Goal: Task Accomplishment & Management: Use online tool/utility

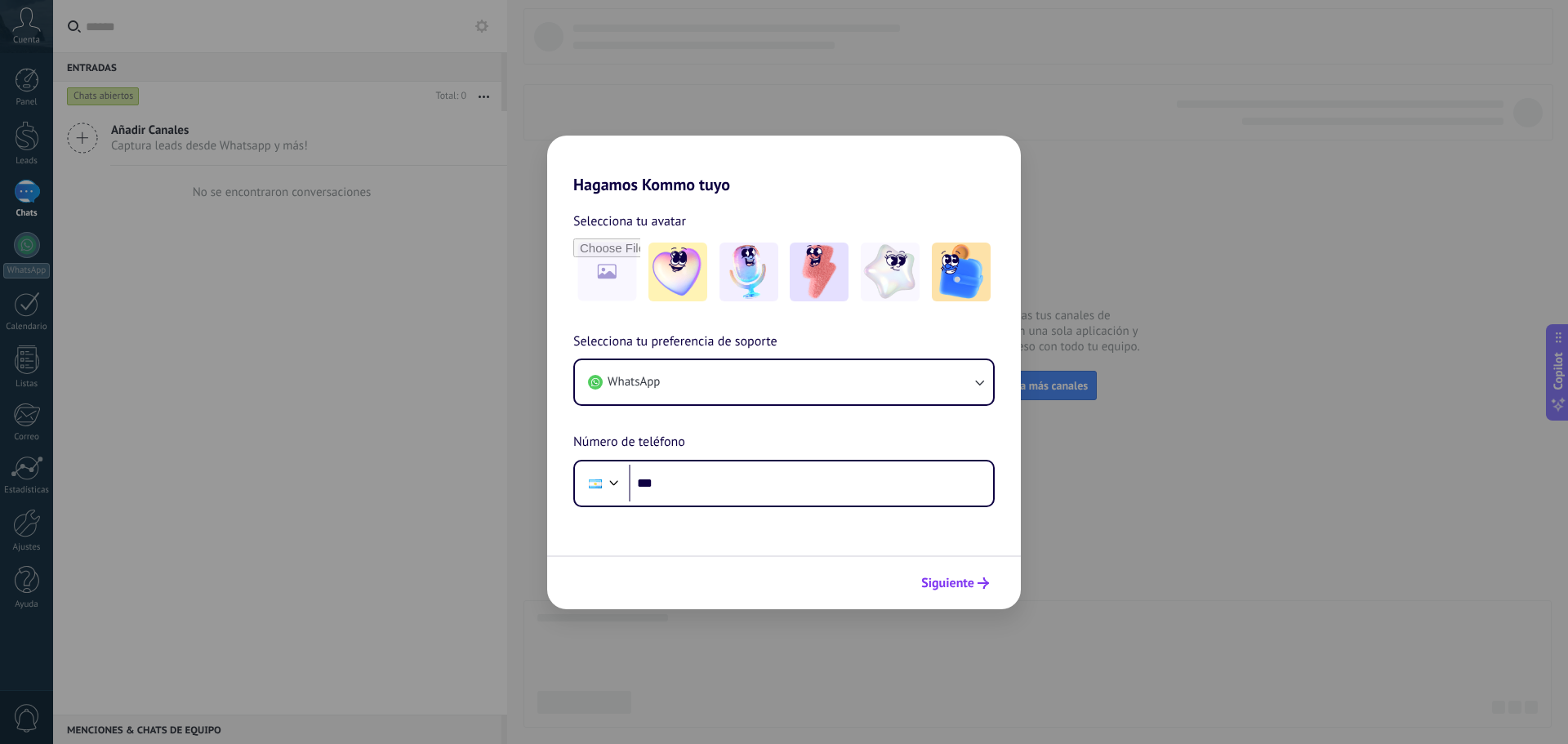
click at [975, 578] on span "Siguiente" at bounding box center [955, 583] width 68 height 11
click at [968, 578] on span "Siguiente" at bounding box center [948, 583] width 53 height 11
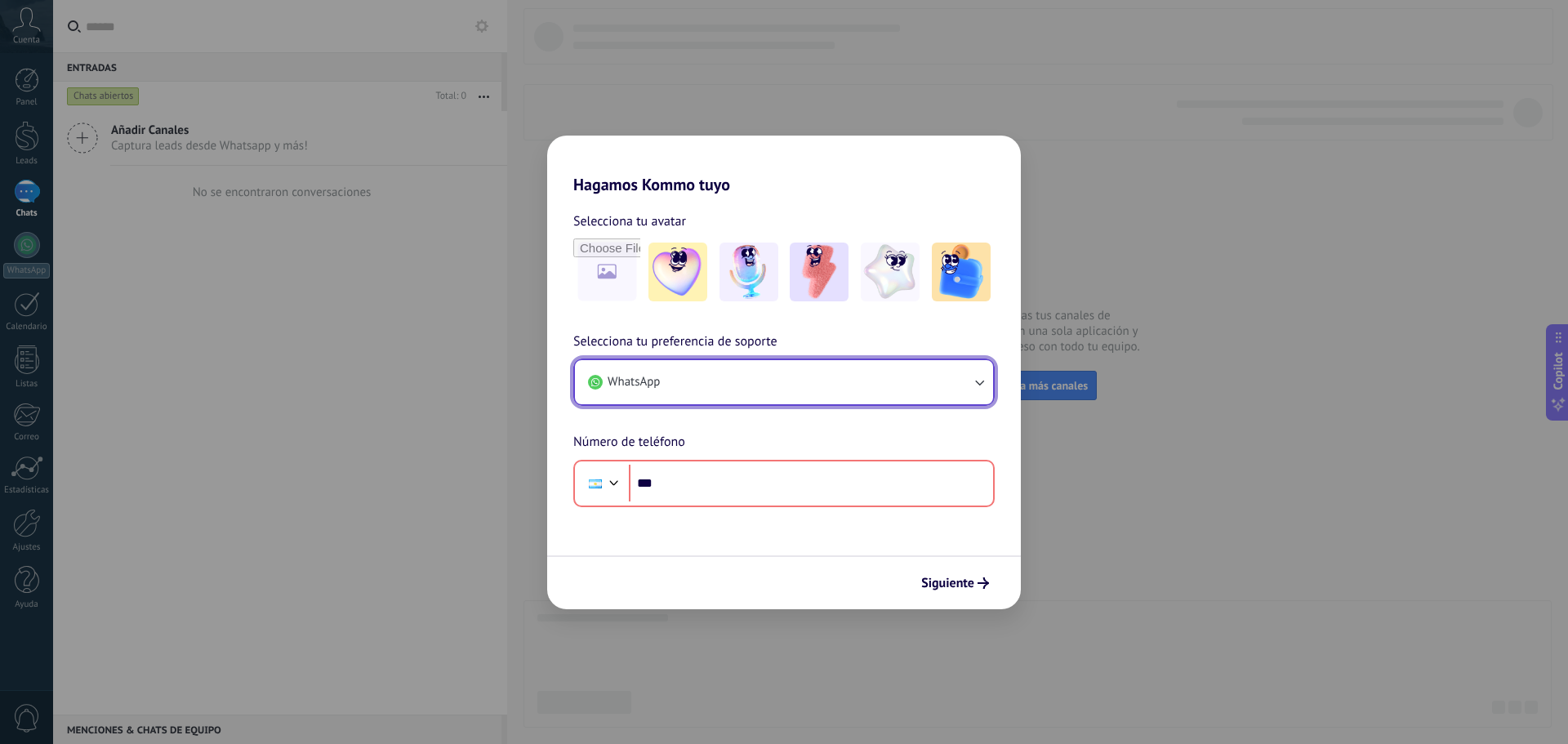
click at [821, 381] on button "WhatsApp" at bounding box center [784, 382] width 418 height 44
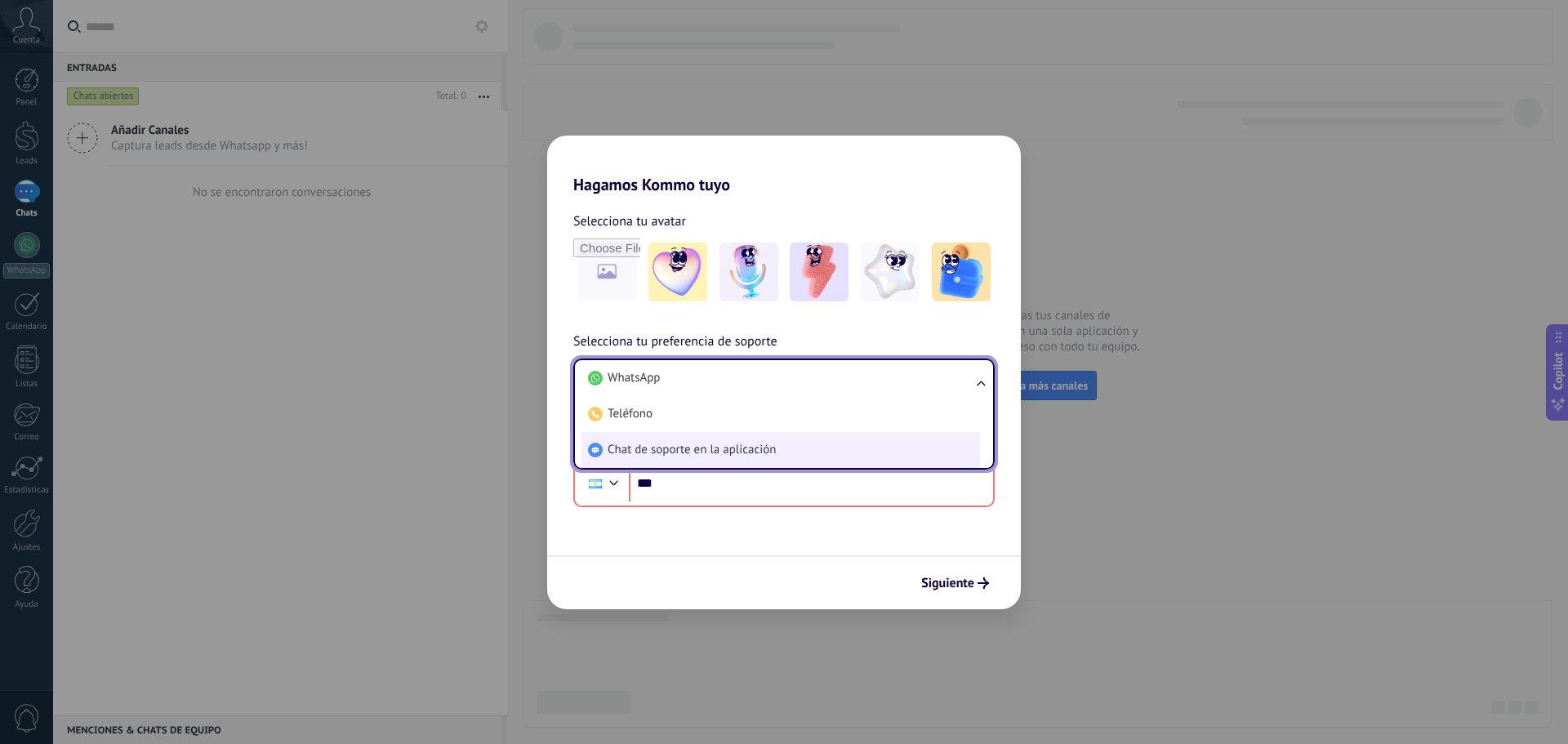
click at [812, 441] on li "Chat de soporte en la aplicación" at bounding box center [781, 450] width 399 height 36
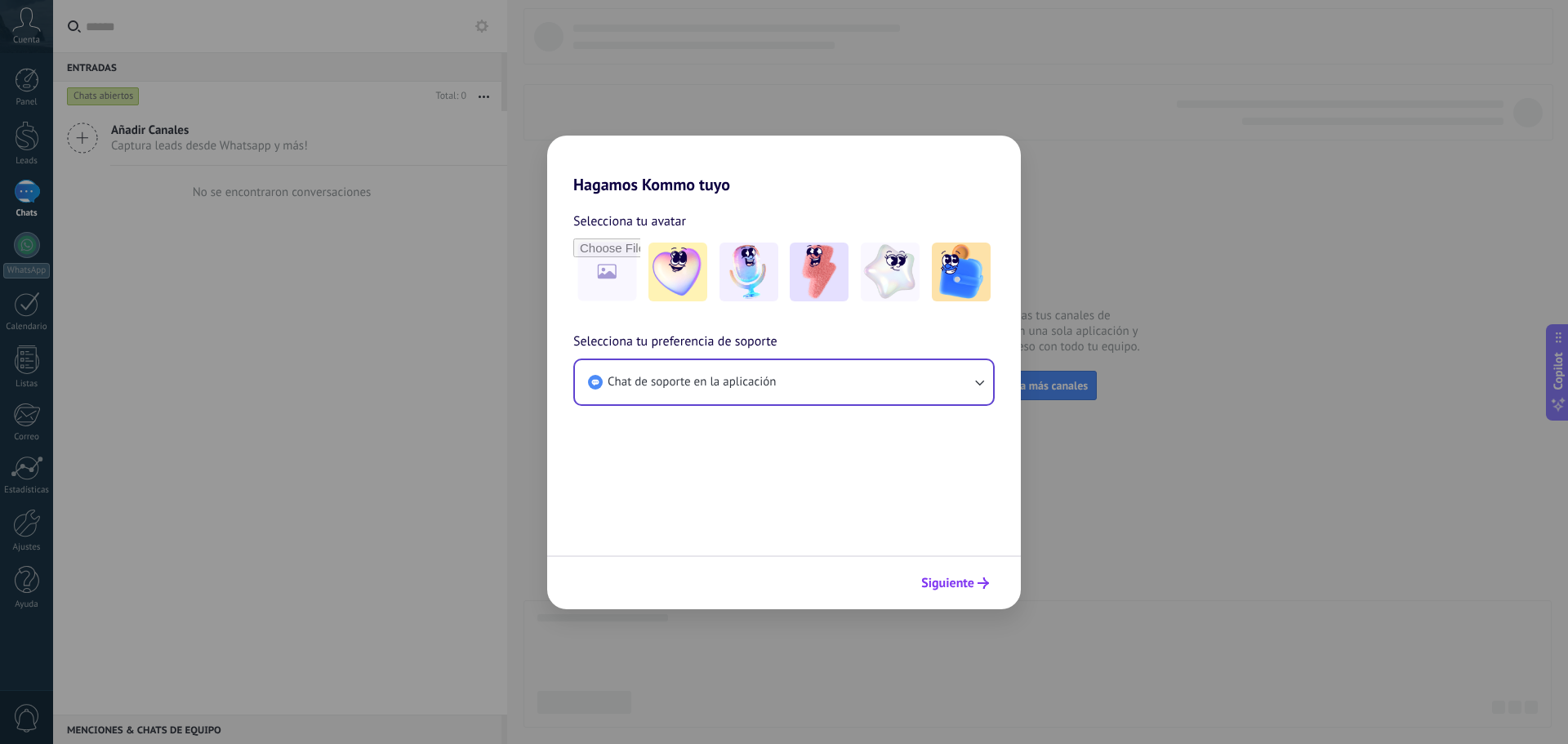
click at [963, 583] on span "Siguiente" at bounding box center [948, 583] width 53 height 11
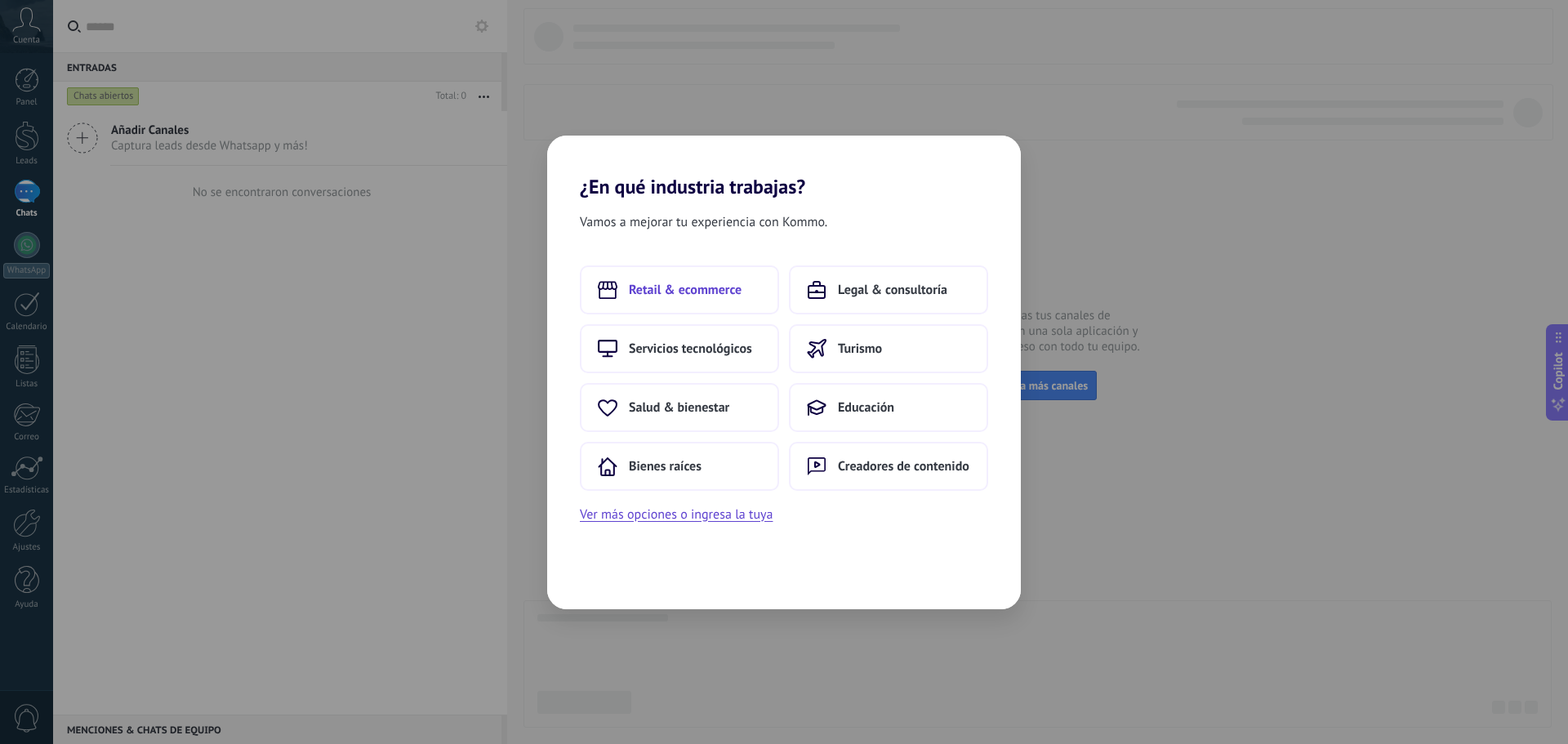
click at [682, 291] on span "Retail & ecommerce" at bounding box center [685, 289] width 112 height 16
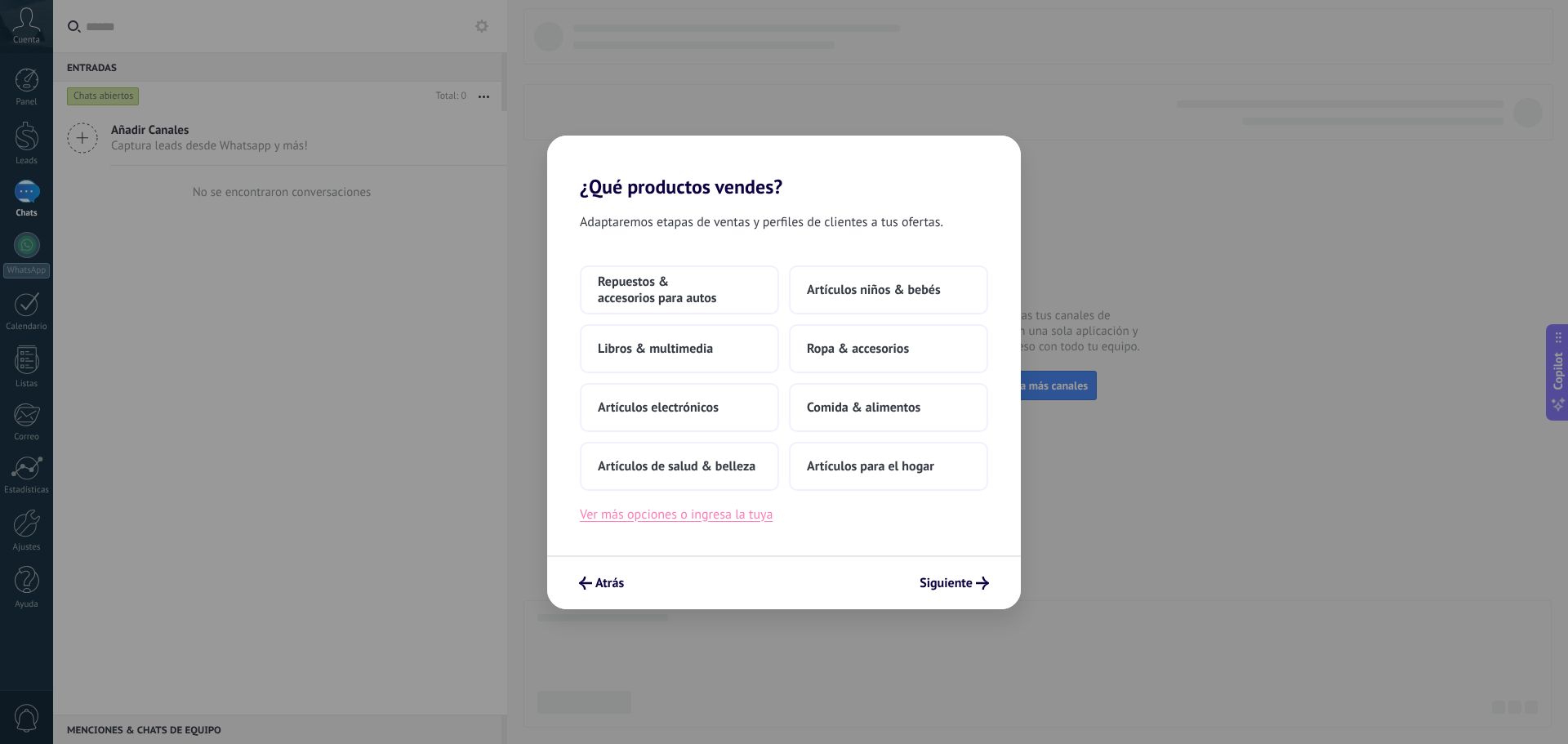
click at [686, 508] on button "Ver más opciones o ingresa la tuya" at bounding box center [676, 514] width 192 height 21
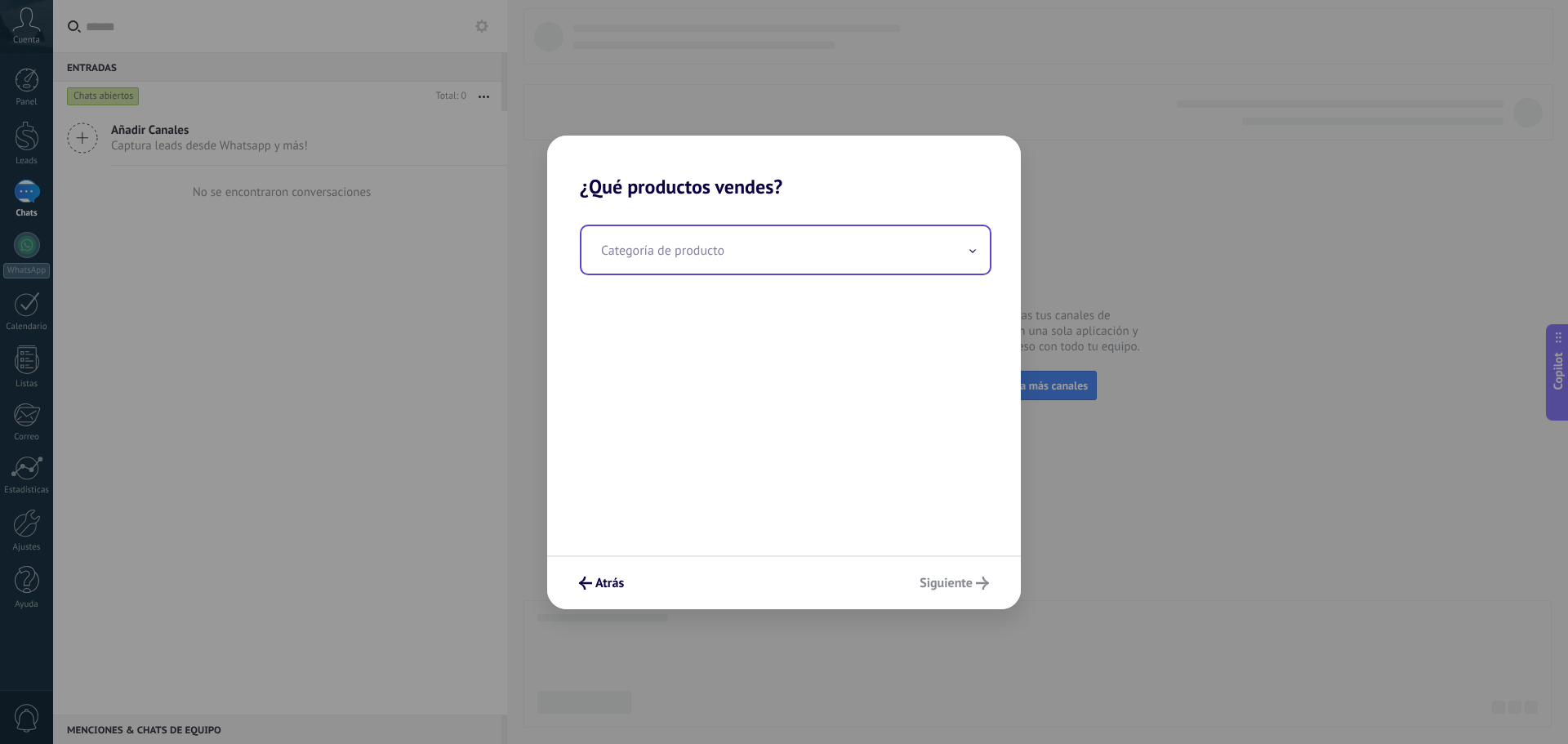
click at [693, 250] on input "text" at bounding box center [785, 250] width 408 height 48
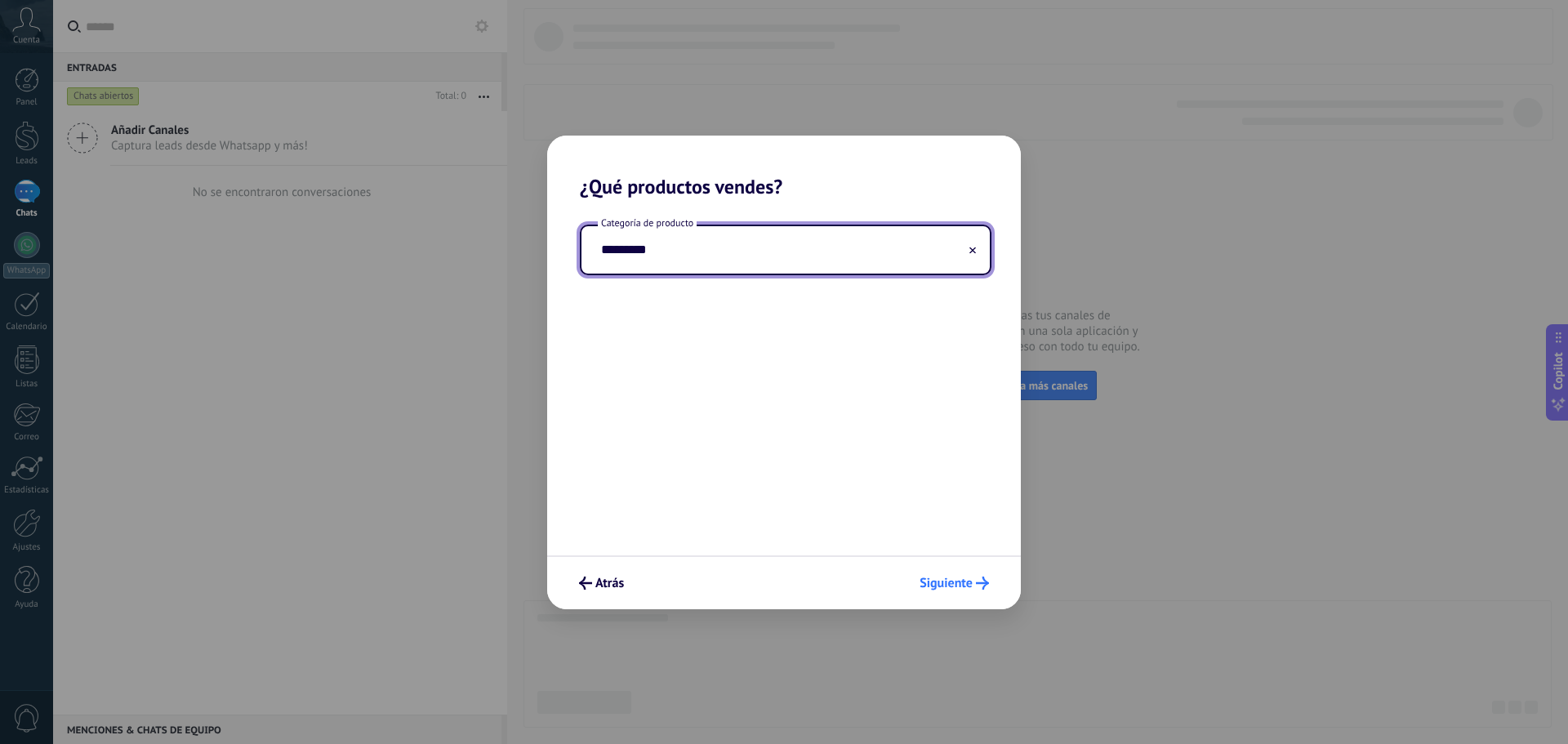
type input "*********"
click at [968, 580] on span "Siguiente" at bounding box center [946, 583] width 53 height 11
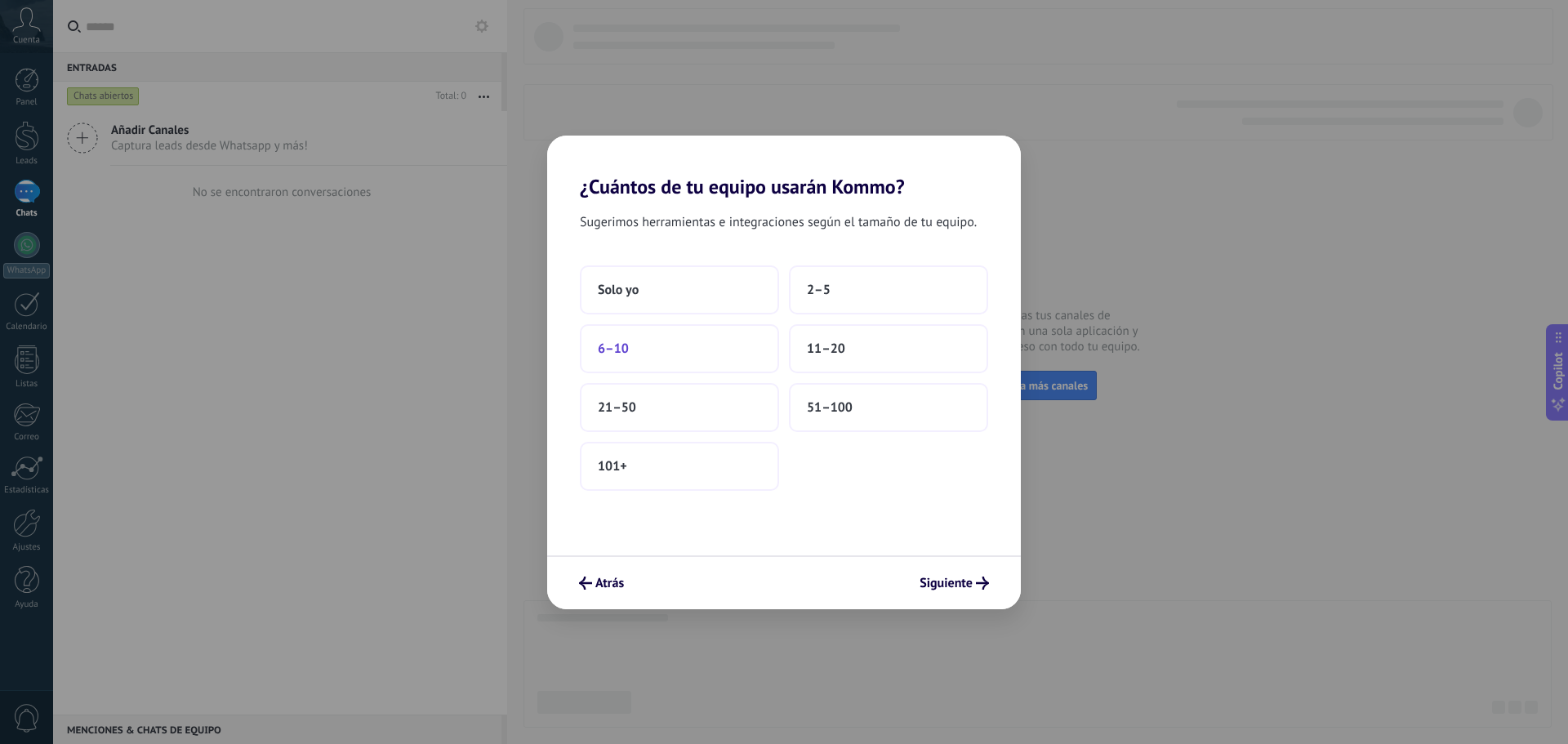
click at [686, 346] on button "6–10" at bounding box center [679, 348] width 199 height 49
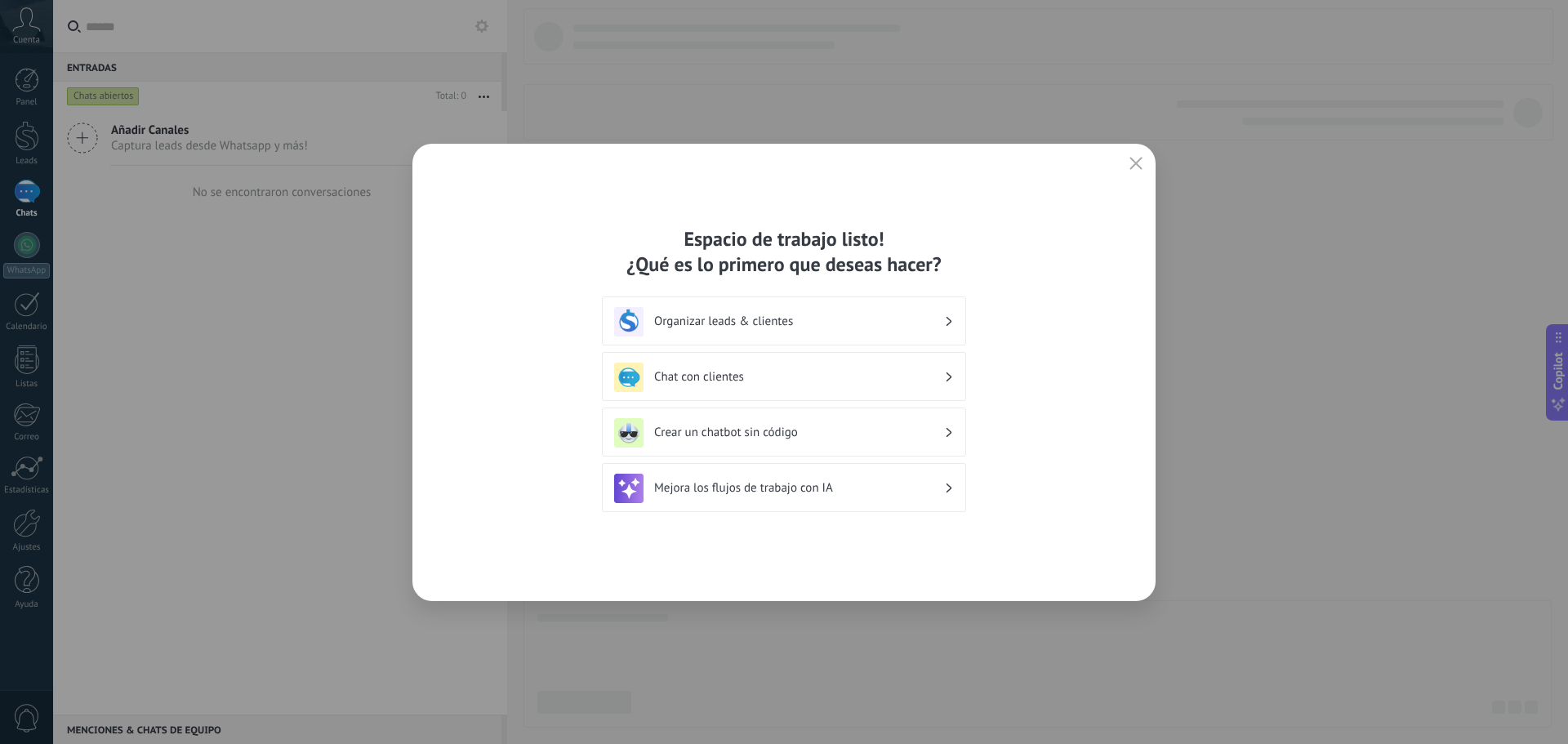
click at [903, 377] on h3 "Chat con clientes" at bounding box center [799, 377] width 290 height 15
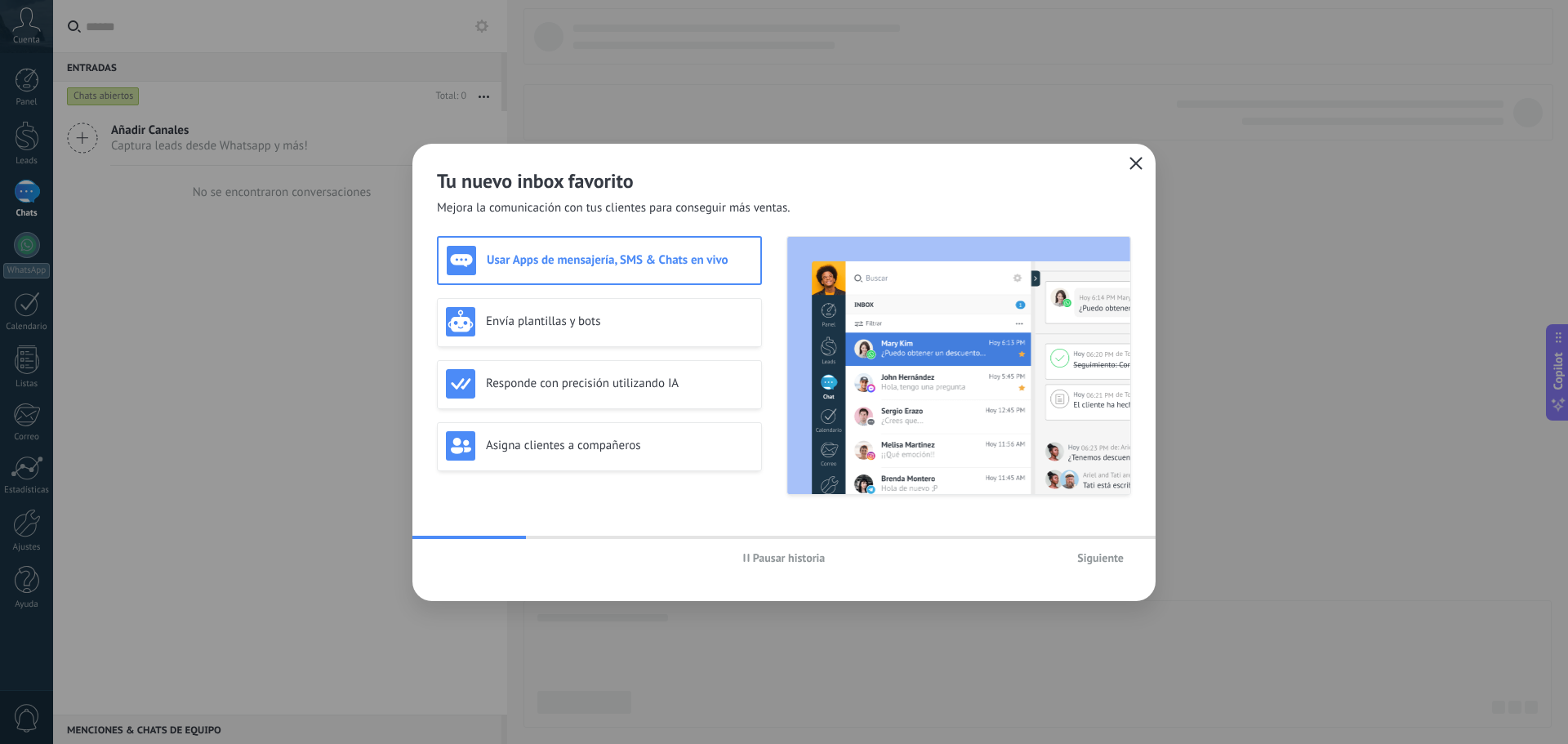
click at [1136, 171] on button "button" at bounding box center [1136, 164] width 21 height 23
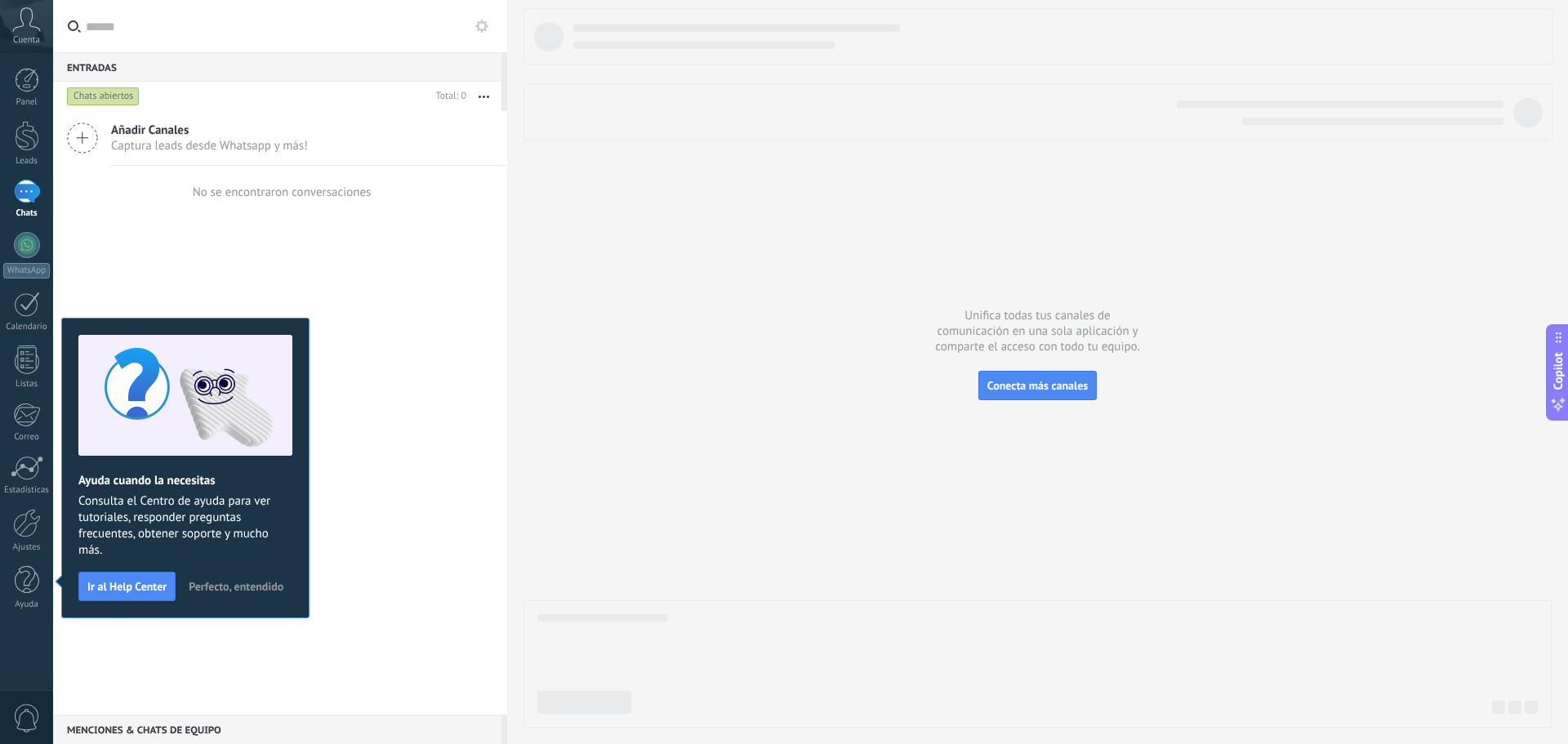
click at [204, 586] on span "Perfecto, entendido" at bounding box center [236, 586] width 95 height 11
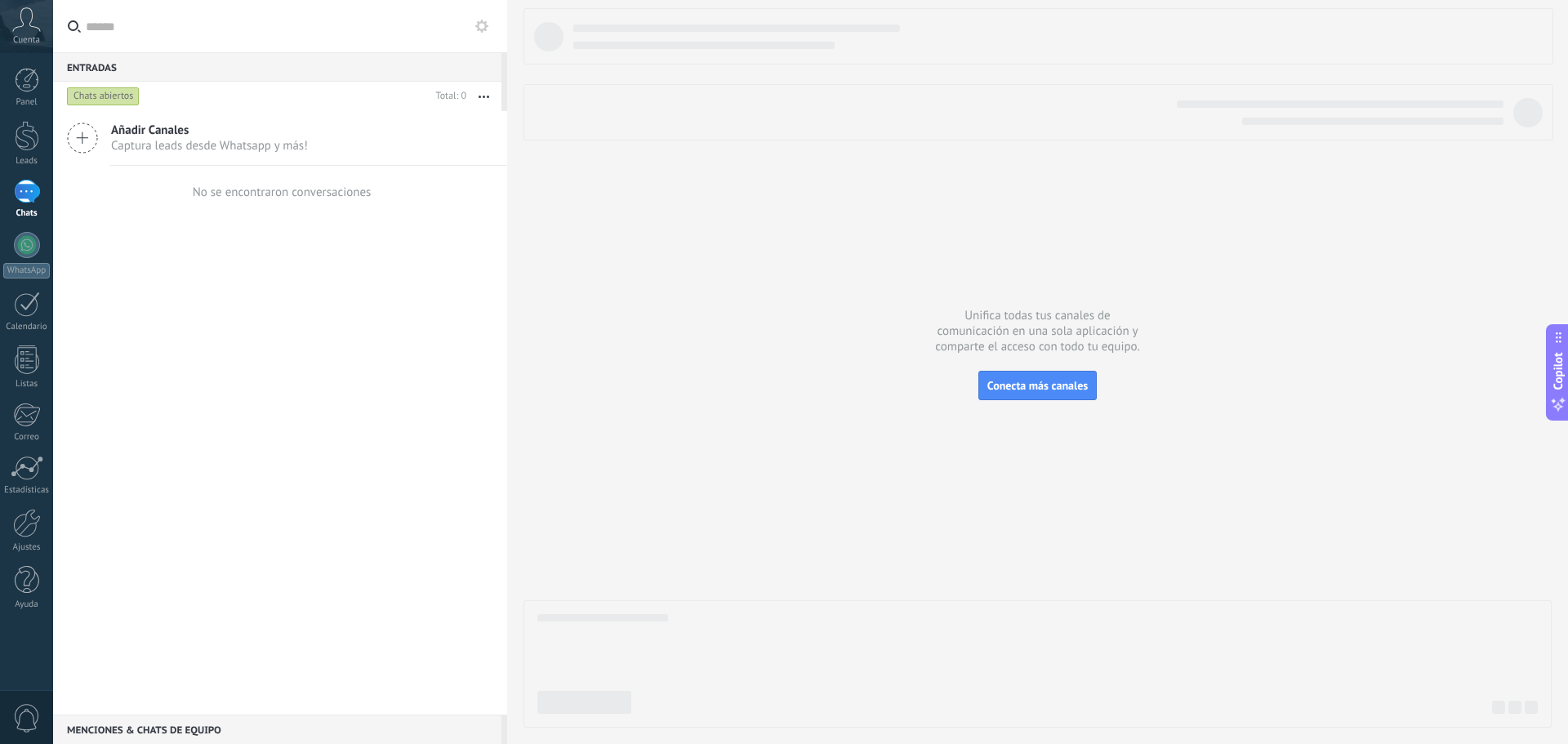
click at [1469, 175] on div at bounding box center [1038, 368] width 1028 height 719
click at [23, 31] on div "Cuenta" at bounding box center [27, 27] width 53 height 53
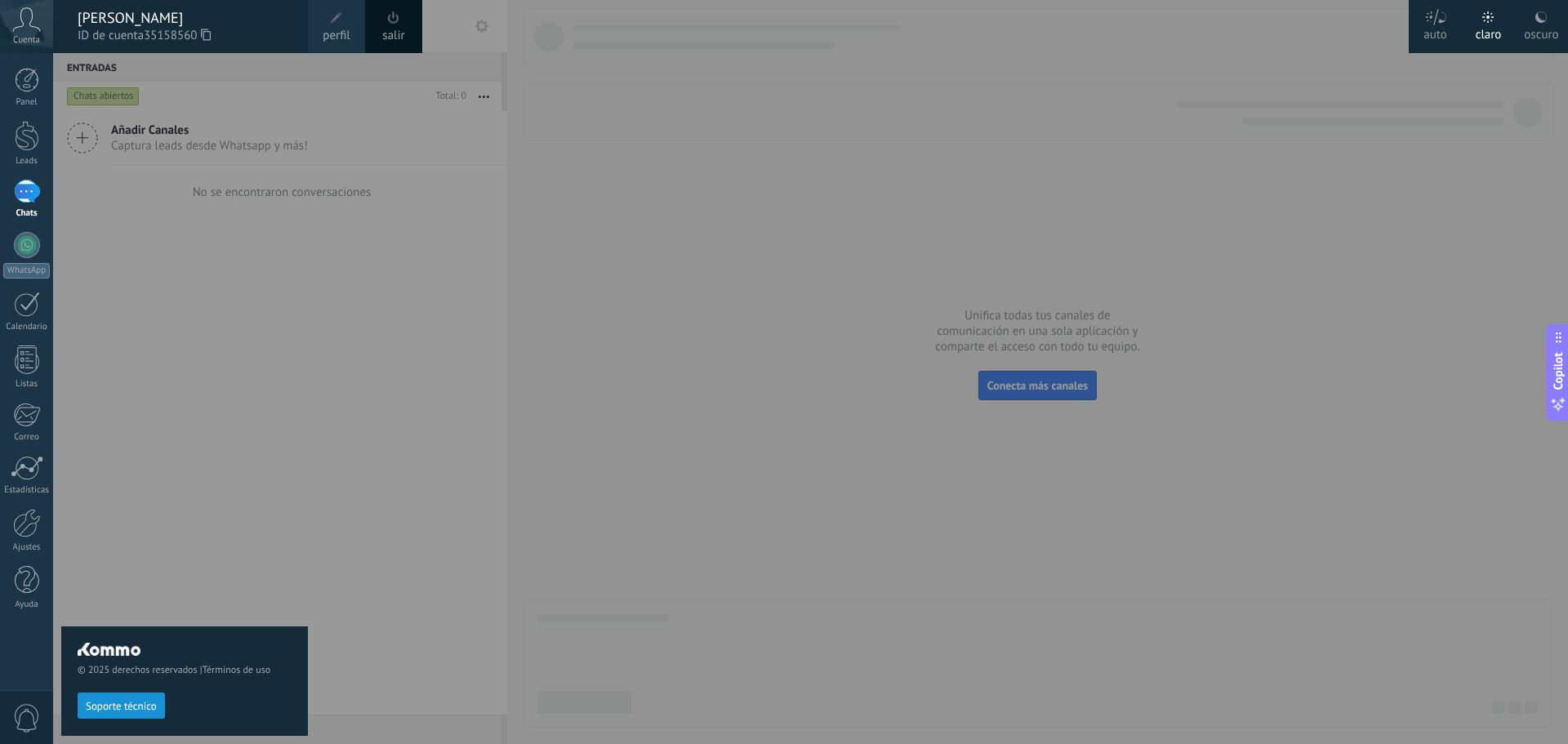
click at [406, 298] on div at bounding box center [837, 372] width 1568 height 744
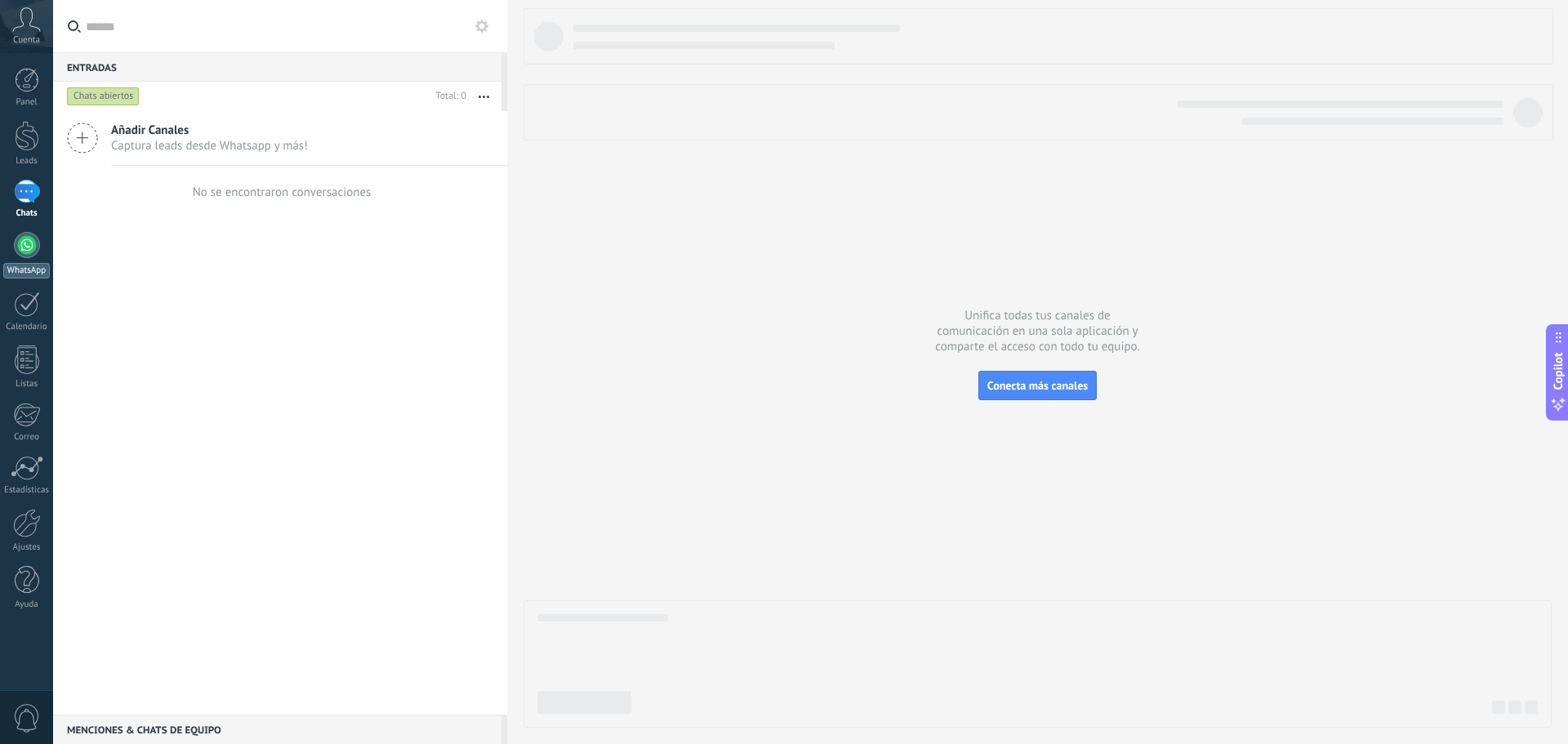
click at [13, 252] on link "WhatsApp" at bounding box center [27, 255] width 53 height 47
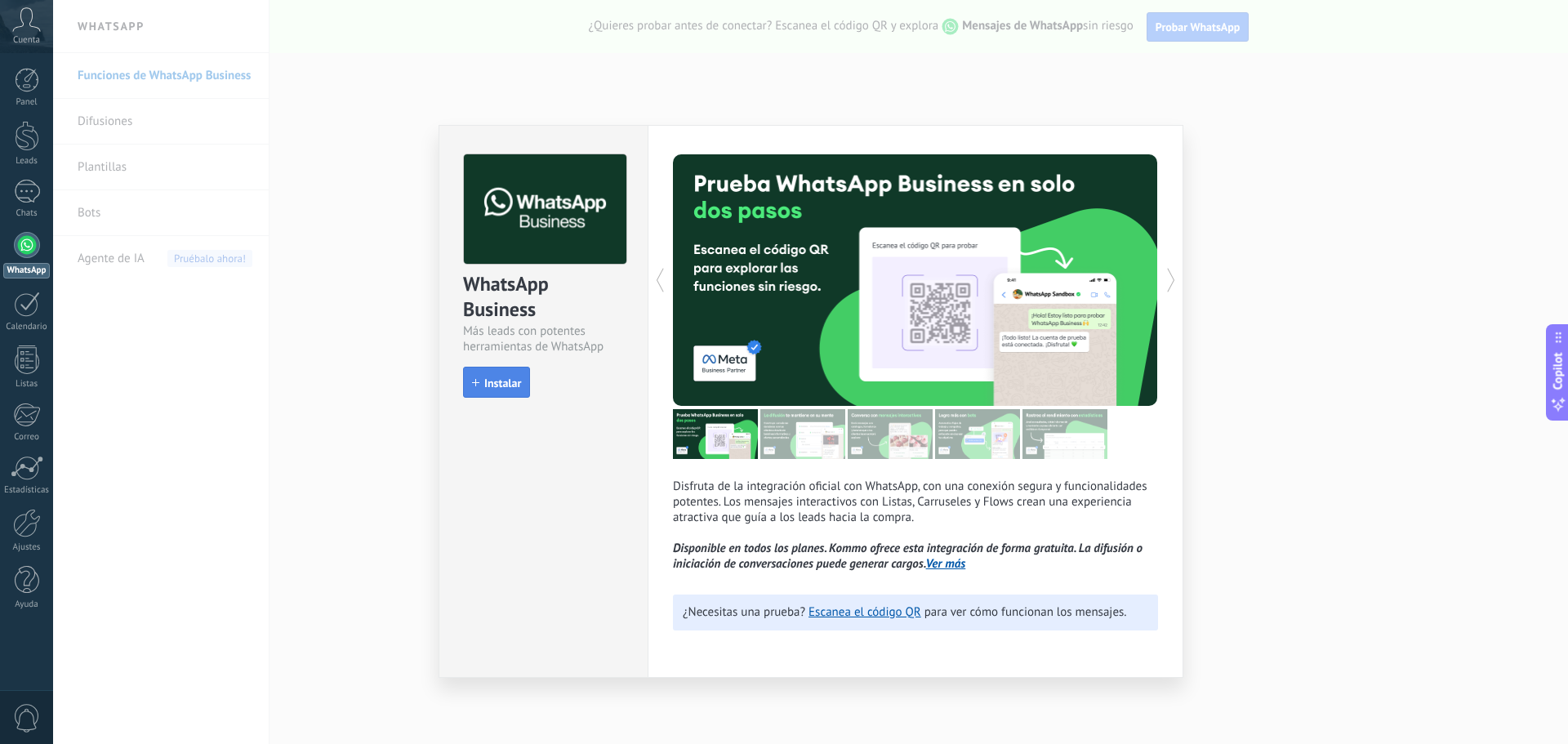
click at [488, 390] on button "Instalar" at bounding box center [496, 382] width 67 height 31
